Goal: Task Accomplishment & Management: Manage account settings

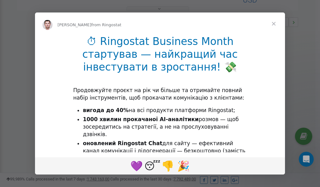
click at [275, 24] on span "Close" at bounding box center [273, 23] width 22 height 22
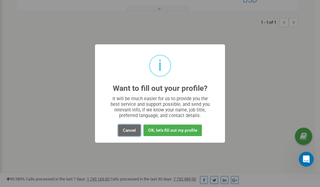
click at [126, 130] on button "Cancel" at bounding box center [129, 131] width 22 height 12
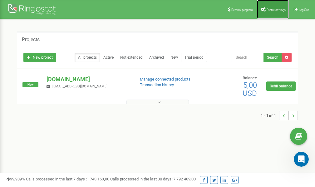
click at [274, 7] on link "Profile settings" at bounding box center [273, 9] width 32 height 19
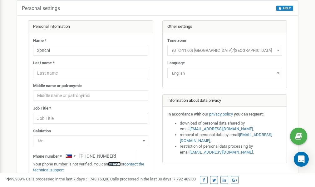
click at [119, 164] on link "verify it" at bounding box center [114, 164] width 13 height 5
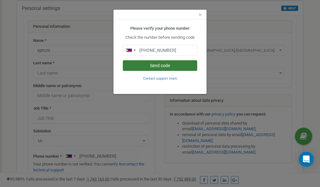
click at [156, 66] on button "Send code" at bounding box center [160, 65] width 74 height 11
